Goal: Go to known website: Access a specific website the user already knows

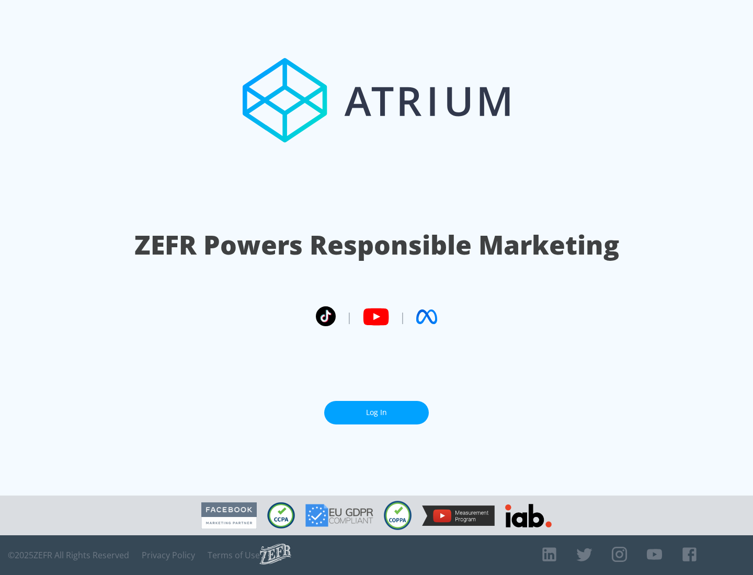
click at [377, 408] on link "Log In" at bounding box center [376, 413] width 105 height 24
